Goal: Check status: Check status

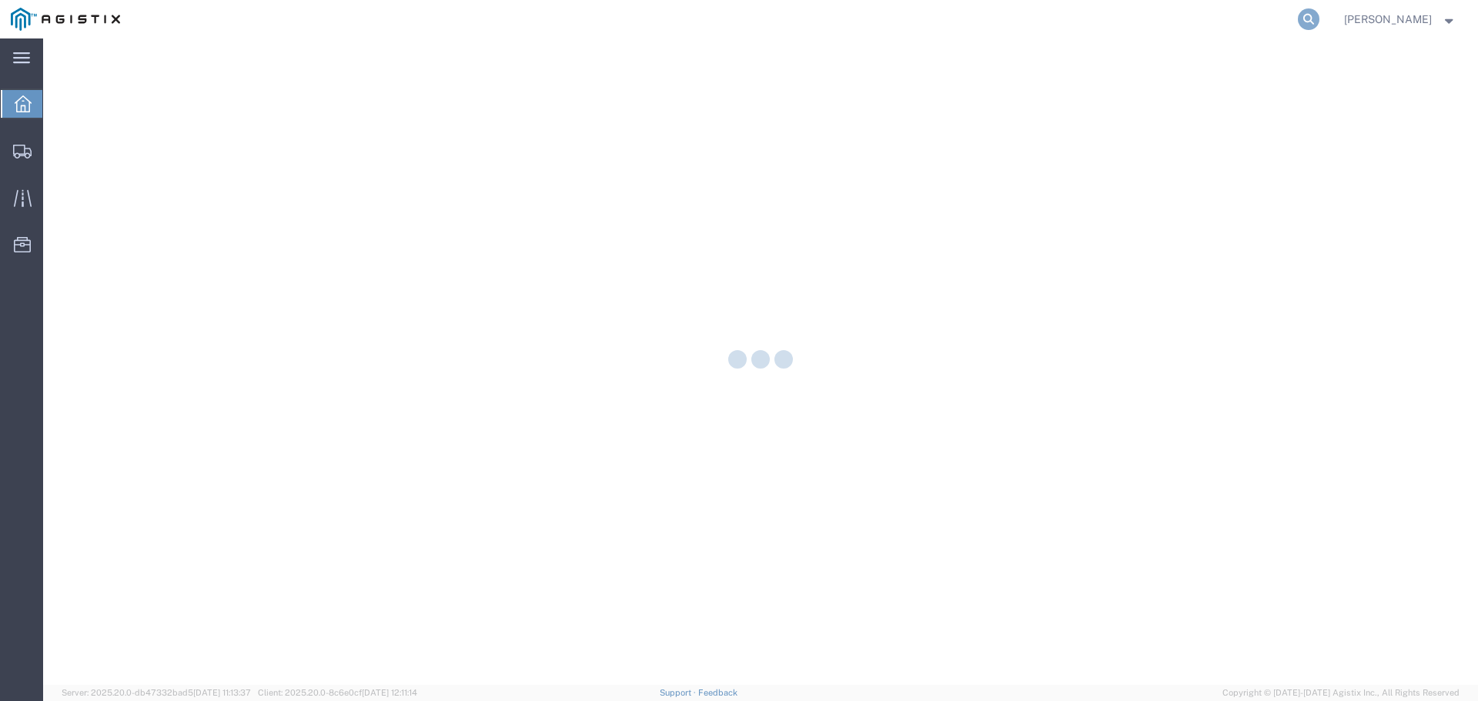
click at [1315, 17] on icon at bounding box center [1309, 19] width 22 height 22
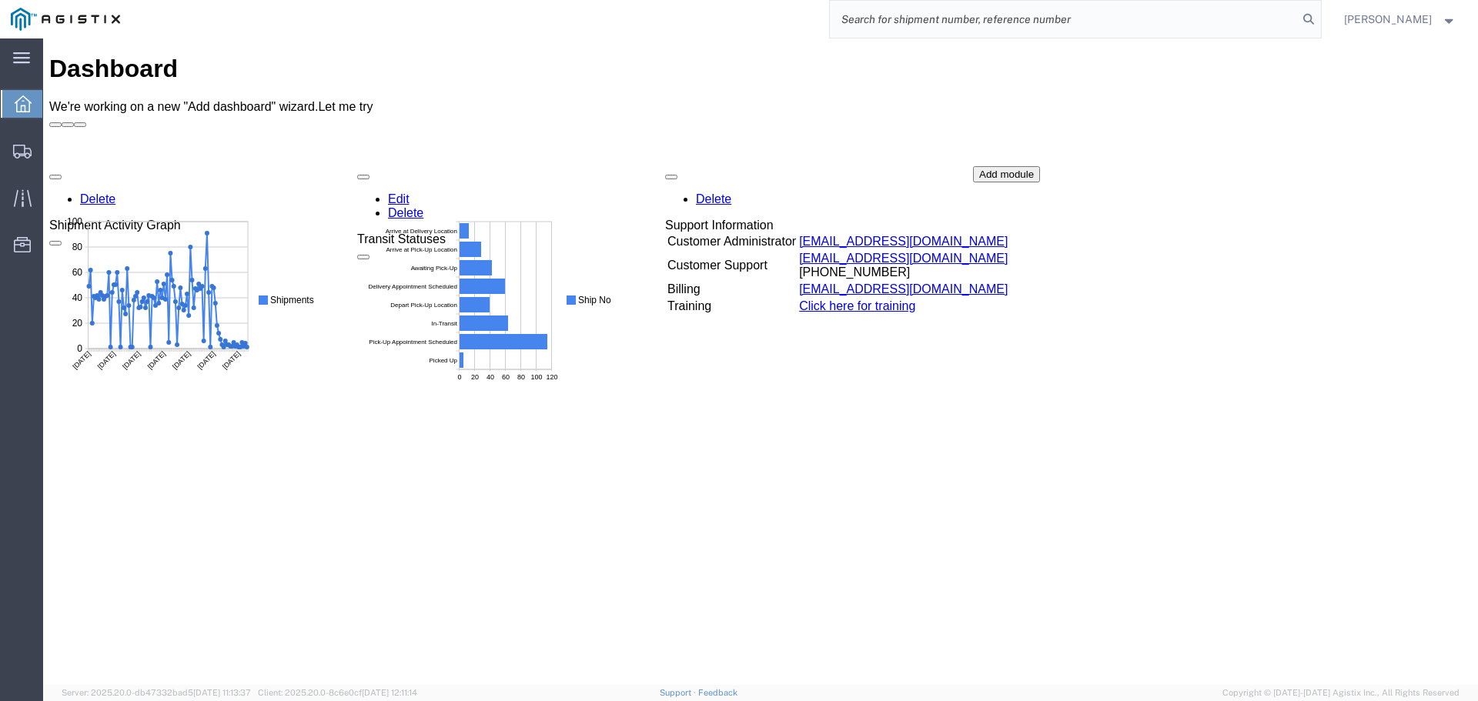
click at [1045, 16] on input "search" at bounding box center [1064, 19] width 468 height 37
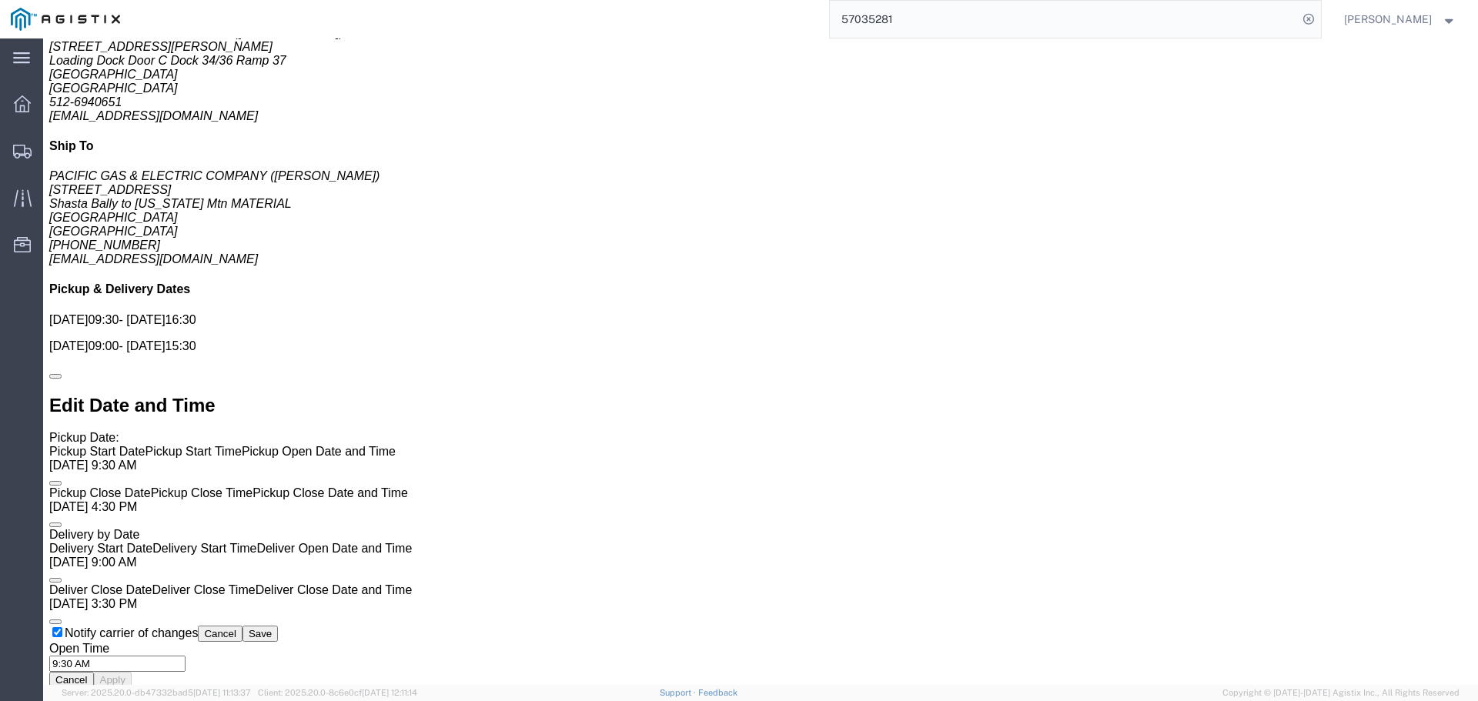
scroll to position [1001, 0]
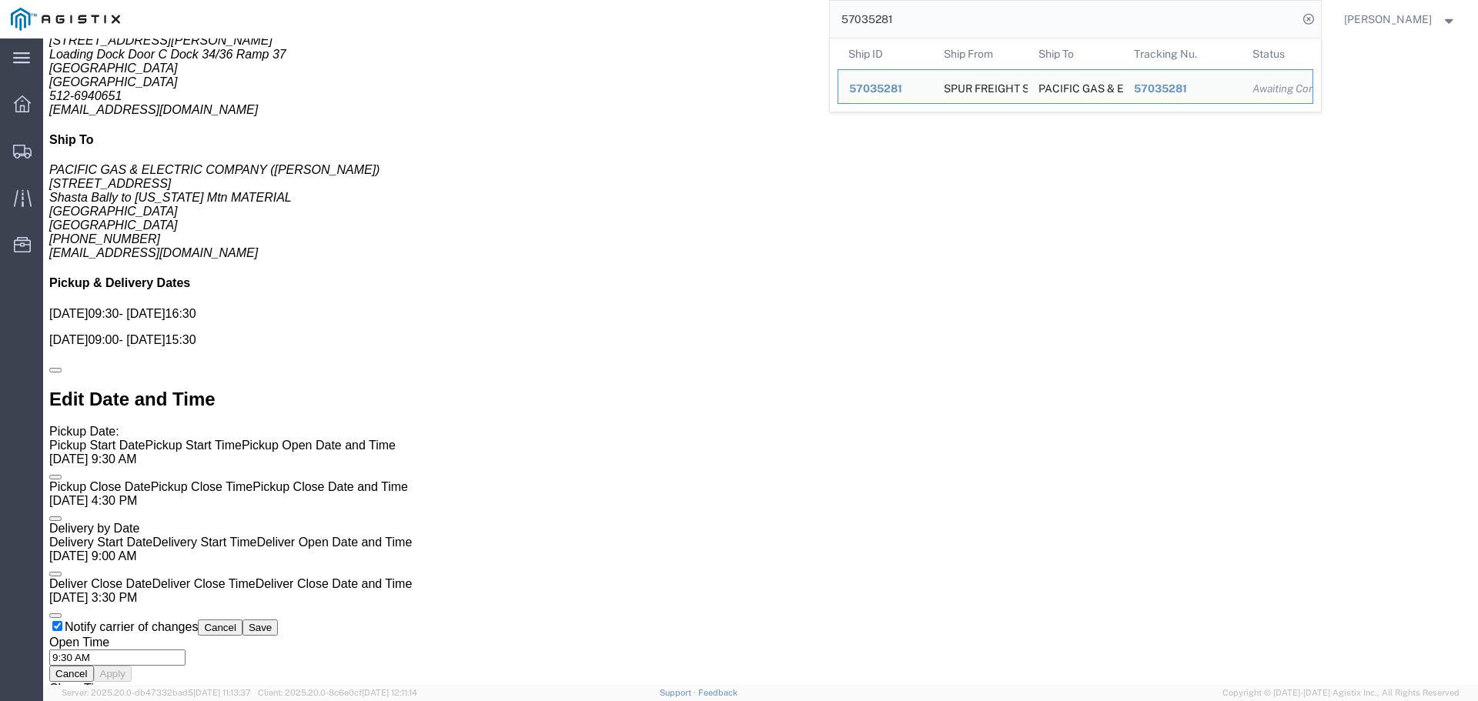
drag, startPoint x: 979, startPoint y: 22, endPoint x: 513, endPoint y: 13, distance: 466.5
click at [513, 13] on div "57035281 Ship ID Ship From Ship To Tracking Nu. Status Ship ID 57035281 Ship Fr…" at bounding box center [726, 19] width 1190 height 38
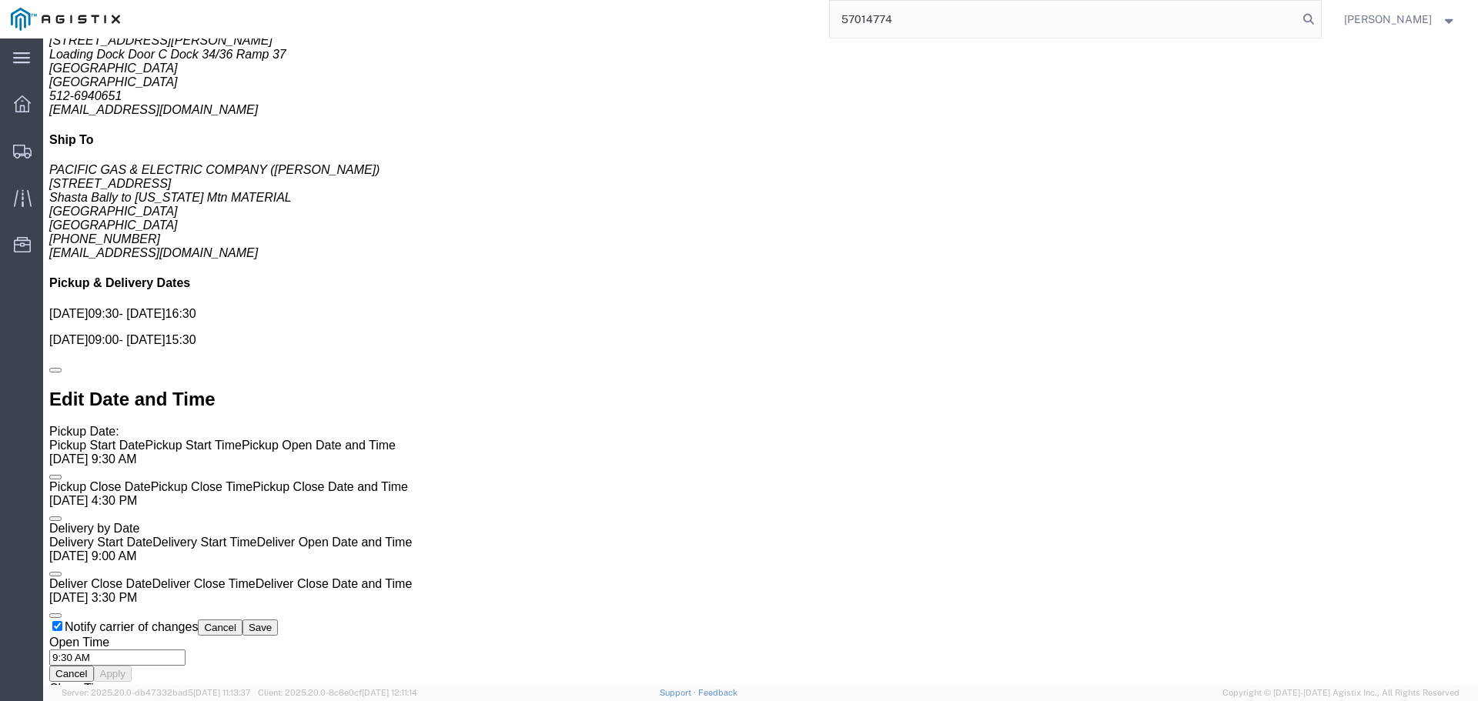
type input "57014774"
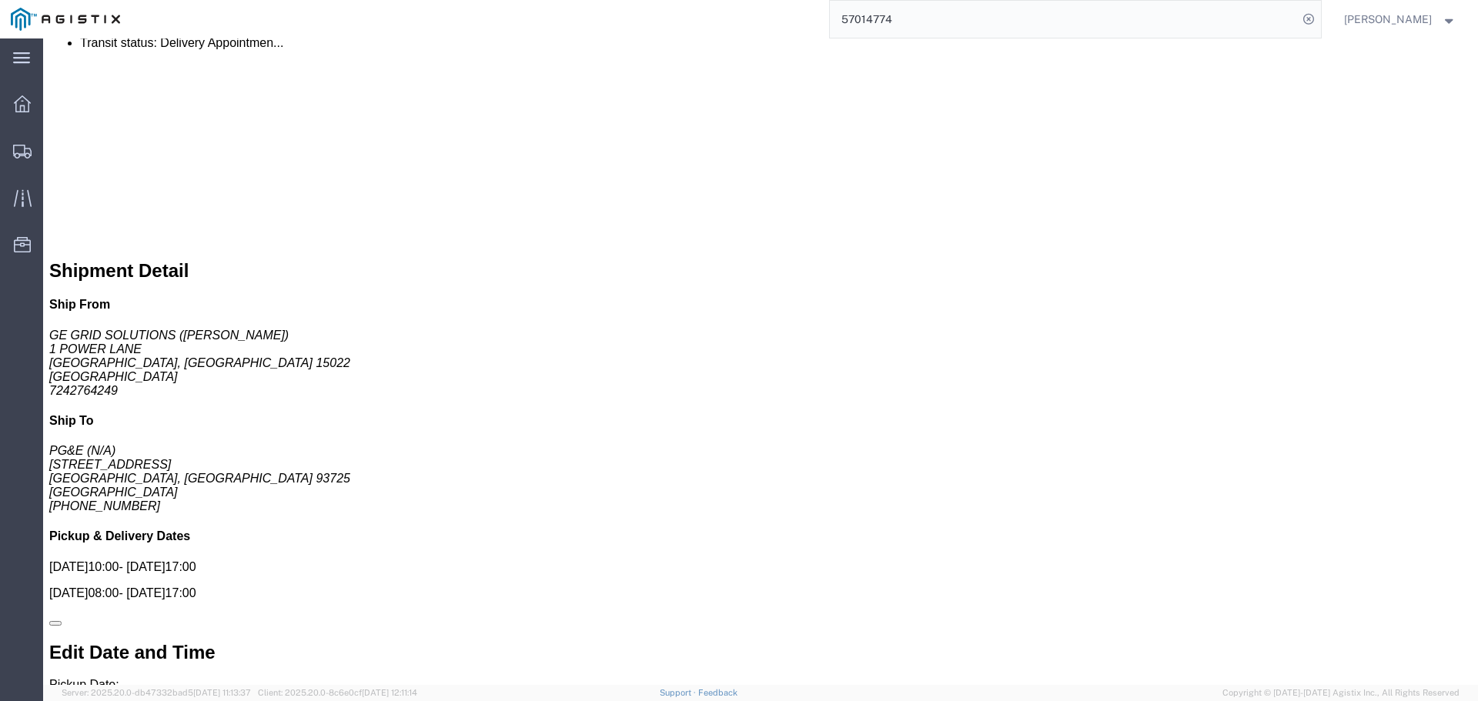
scroll to position [689, 0]
